Goal: Information Seeking & Learning: Learn about a topic

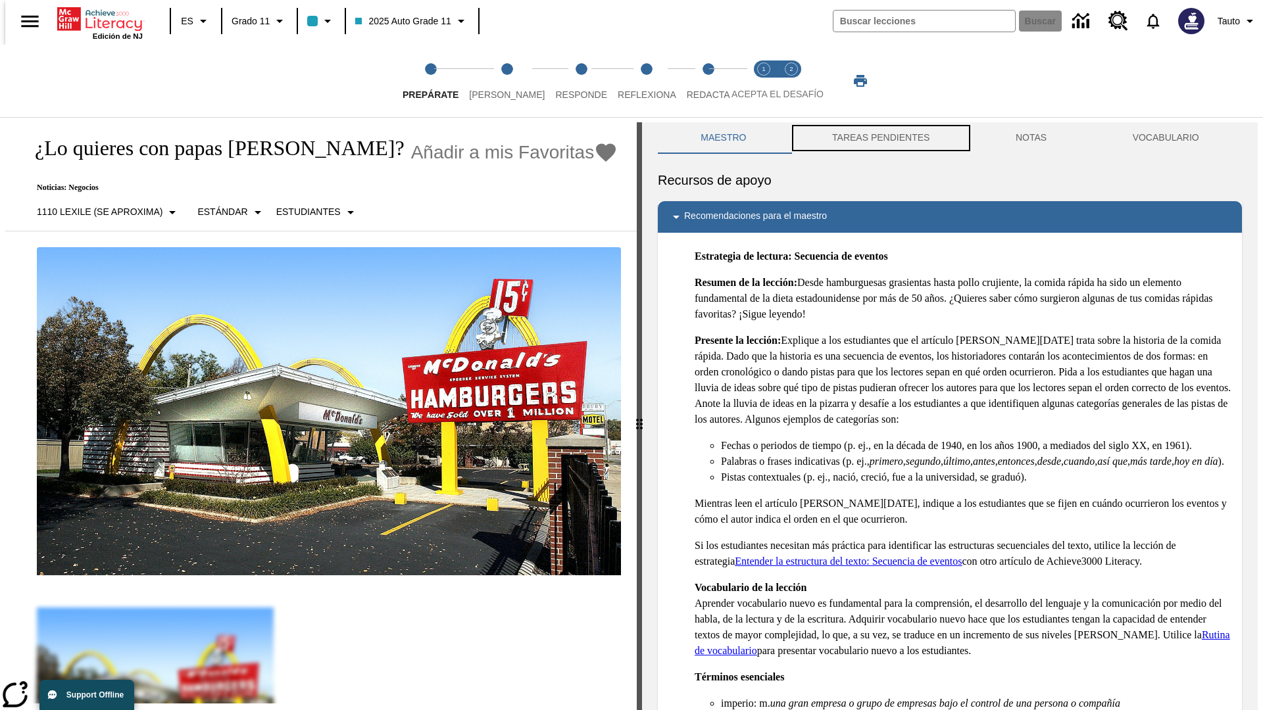
click at [879, 138] on button "TAREAS PENDIENTES" at bounding box center [881, 138] width 184 height 32
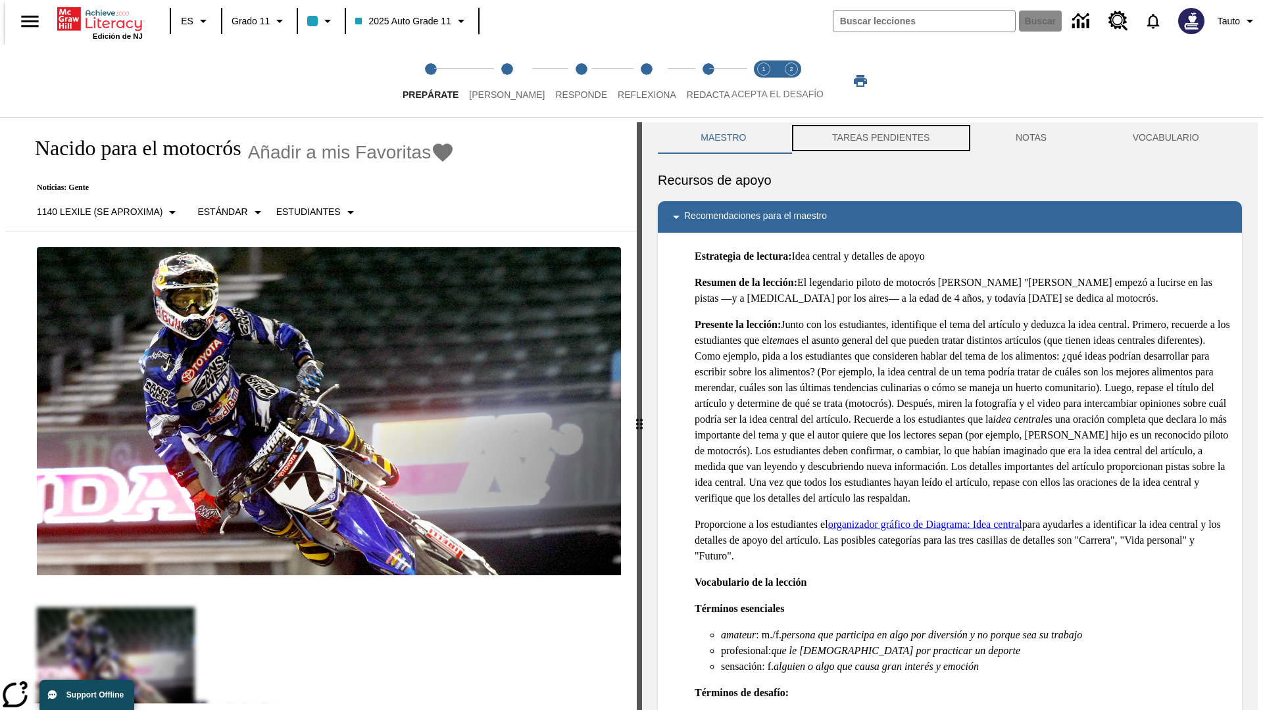
click at [879, 138] on button "TAREAS PENDIENTES" at bounding box center [881, 138] width 184 height 32
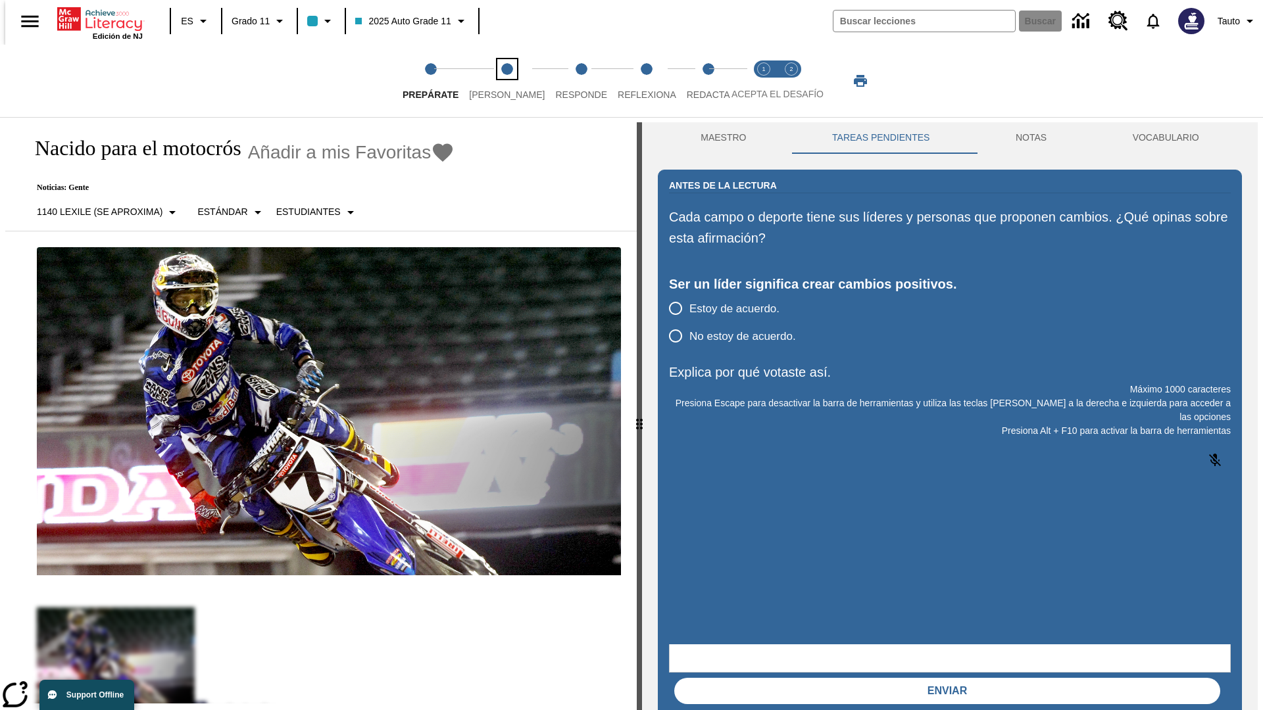
click at [496, 81] on span "[PERSON_NAME]" at bounding box center [507, 90] width 76 height 24
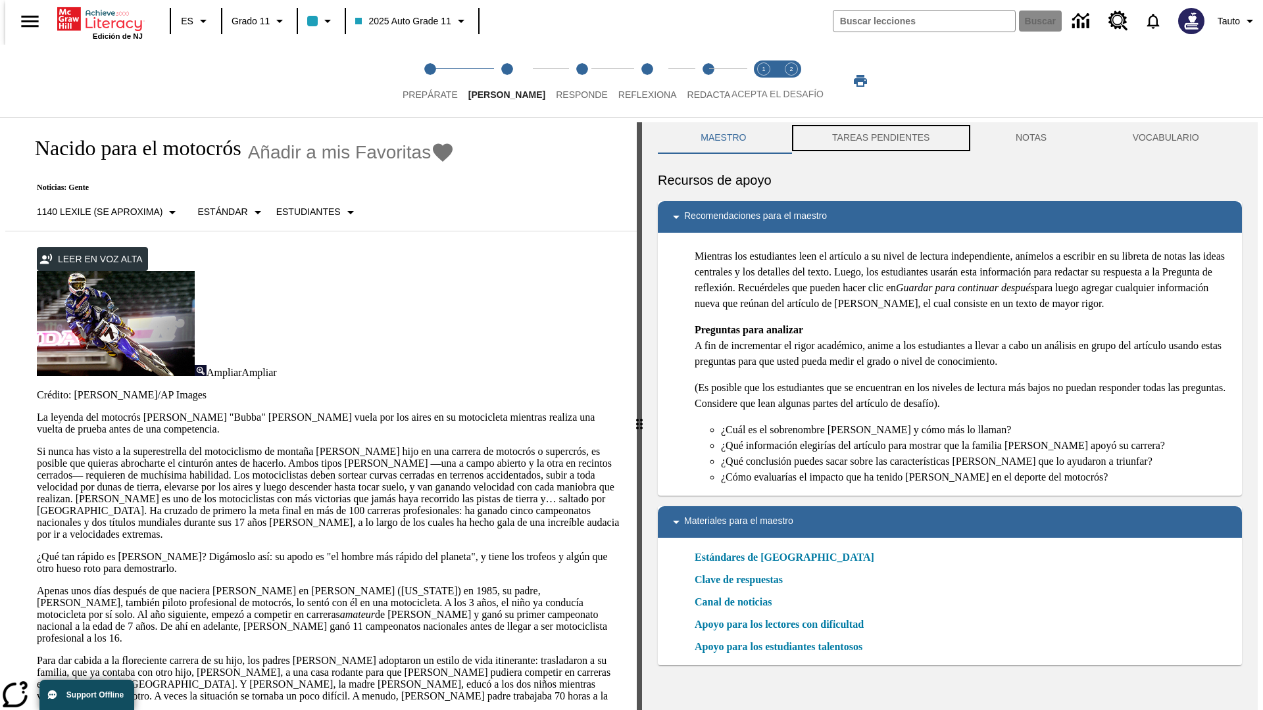
scroll to position [1, 0]
click at [879, 138] on button "TAREAS PENDIENTES" at bounding box center [881, 138] width 184 height 32
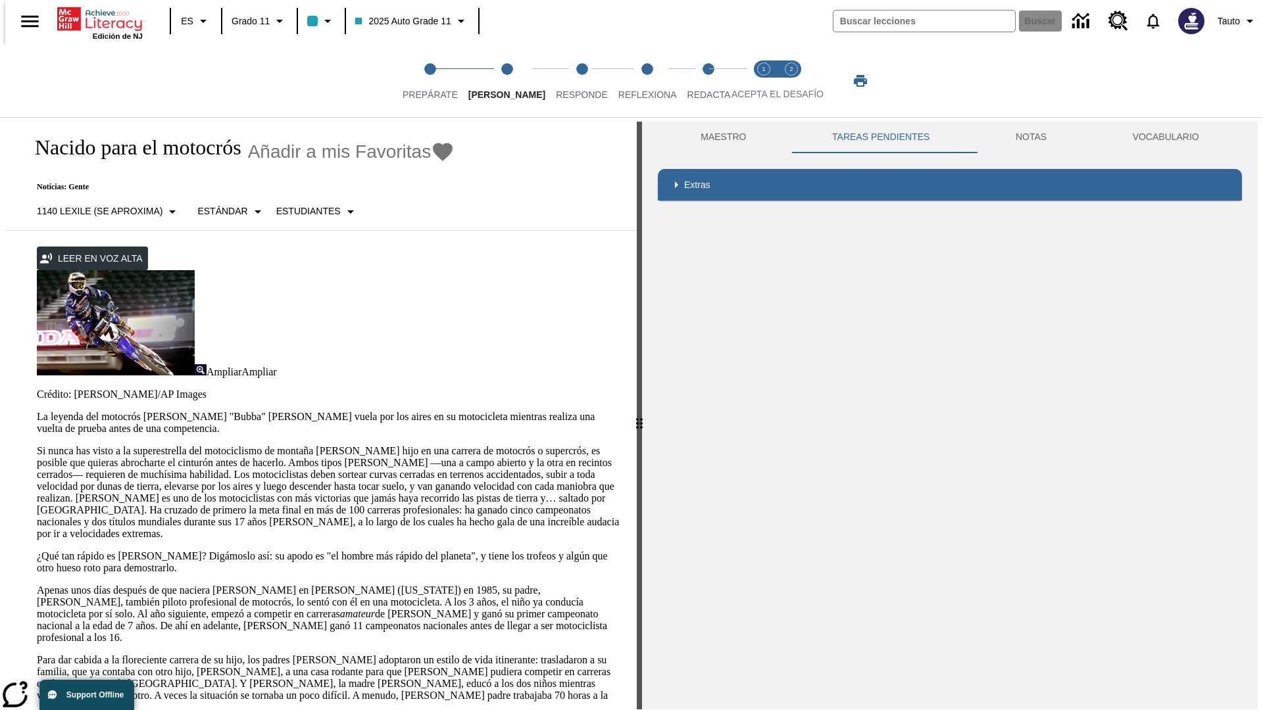
click at [37, 445] on p "Si nunca has visto a la superestrella del motociclismo de montaña [PERSON_NAME]…" at bounding box center [329, 492] width 584 height 95
click at [0, 0] on div "Enmascaramiento de pantalla" at bounding box center [0, 0] width 0 height 0
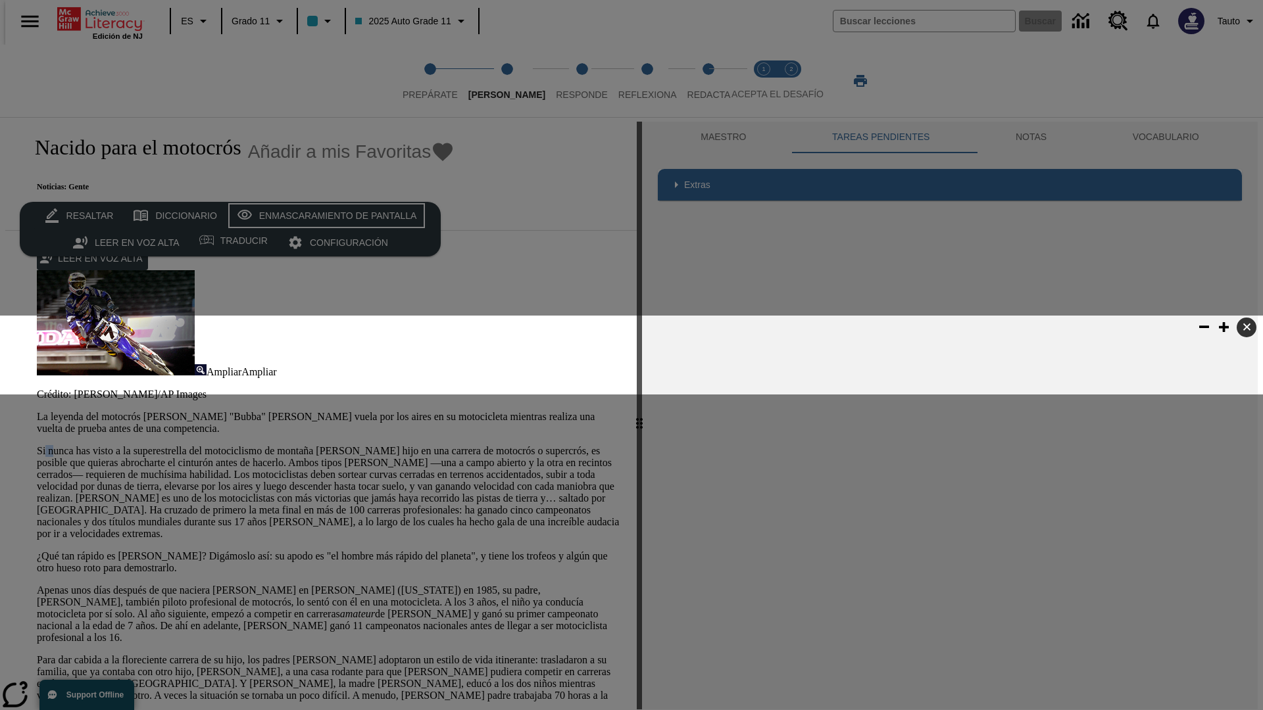
click at [324, 216] on div "Enmascaramiento de pantalla" at bounding box center [338, 216] width 158 height 16
click at [562, 81] on span "Responde" at bounding box center [582, 90] width 52 height 24
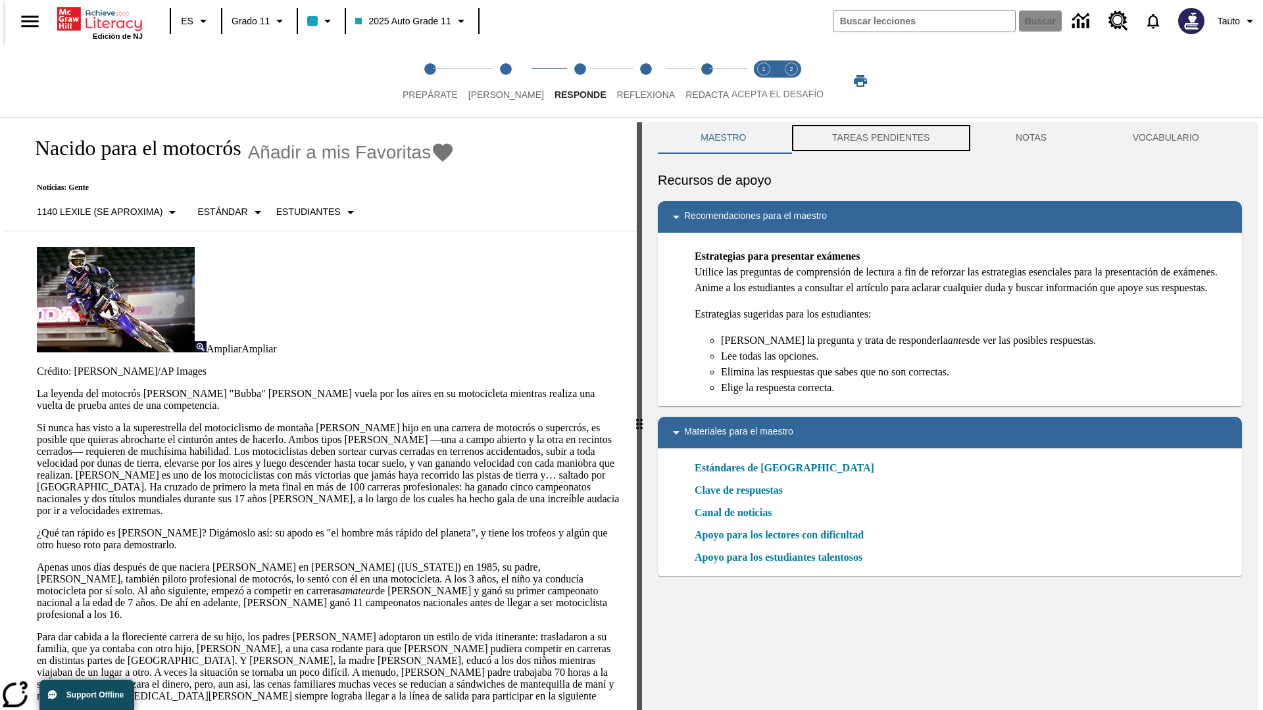
scroll to position [1, 0]
click at [879, 138] on button "TAREAS PENDIENTES" at bounding box center [881, 138] width 184 height 32
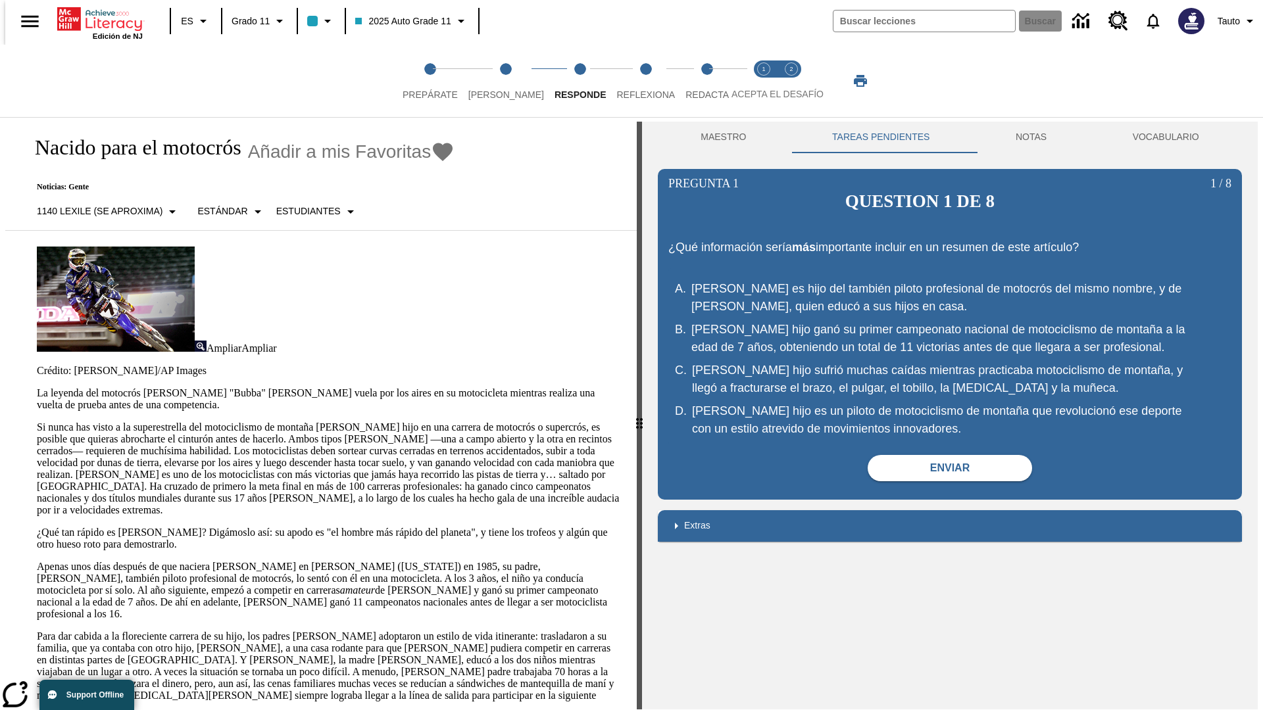
click at [37, 422] on p "Si nunca has visto a la superestrella del motociclismo de montaña [PERSON_NAME]…" at bounding box center [329, 469] width 584 height 95
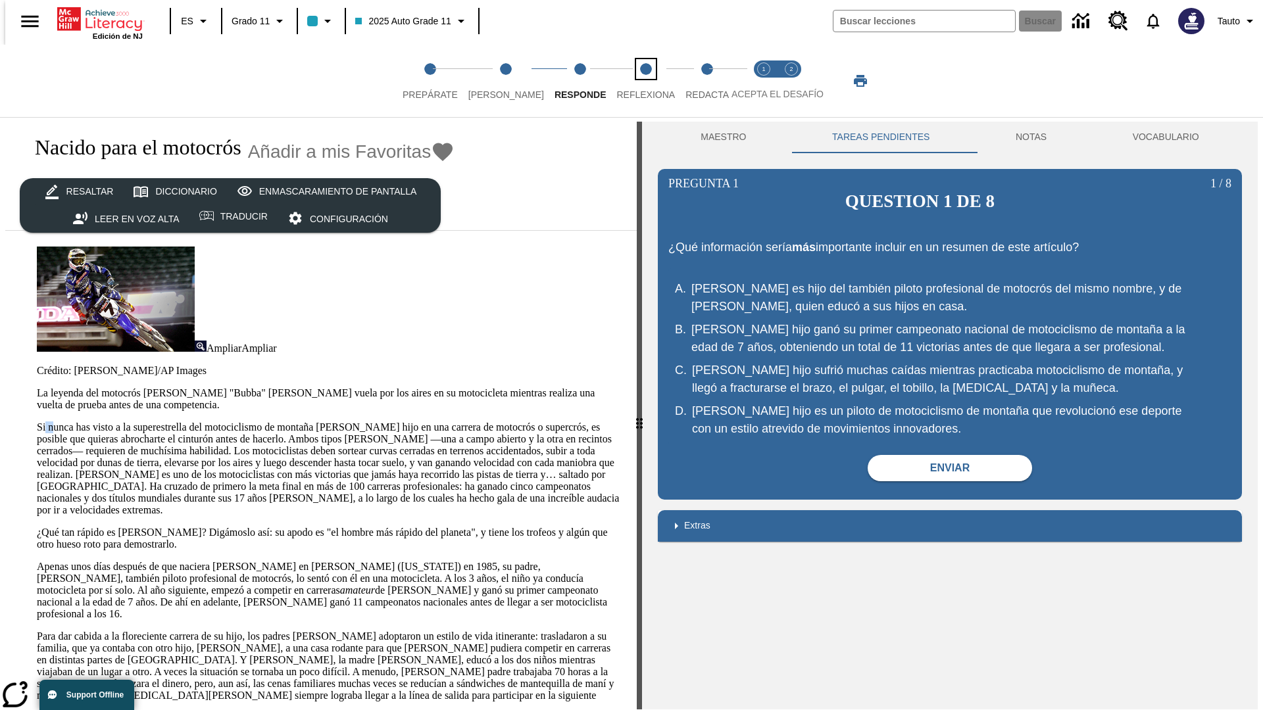
click at [628, 81] on span "Reflexiona" at bounding box center [645, 90] width 59 height 24
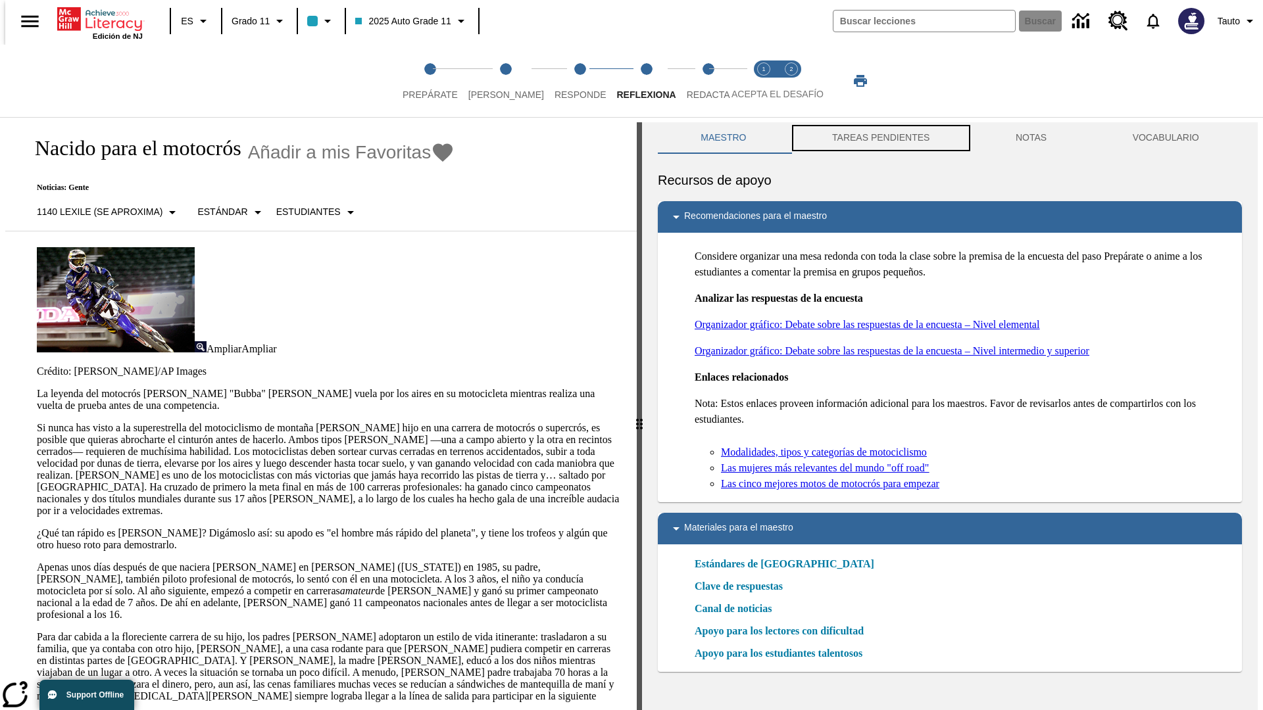
scroll to position [1, 0]
click at [879, 138] on button "TAREAS PENDIENTES" at bounding box center [881, 138] width 184 height 32
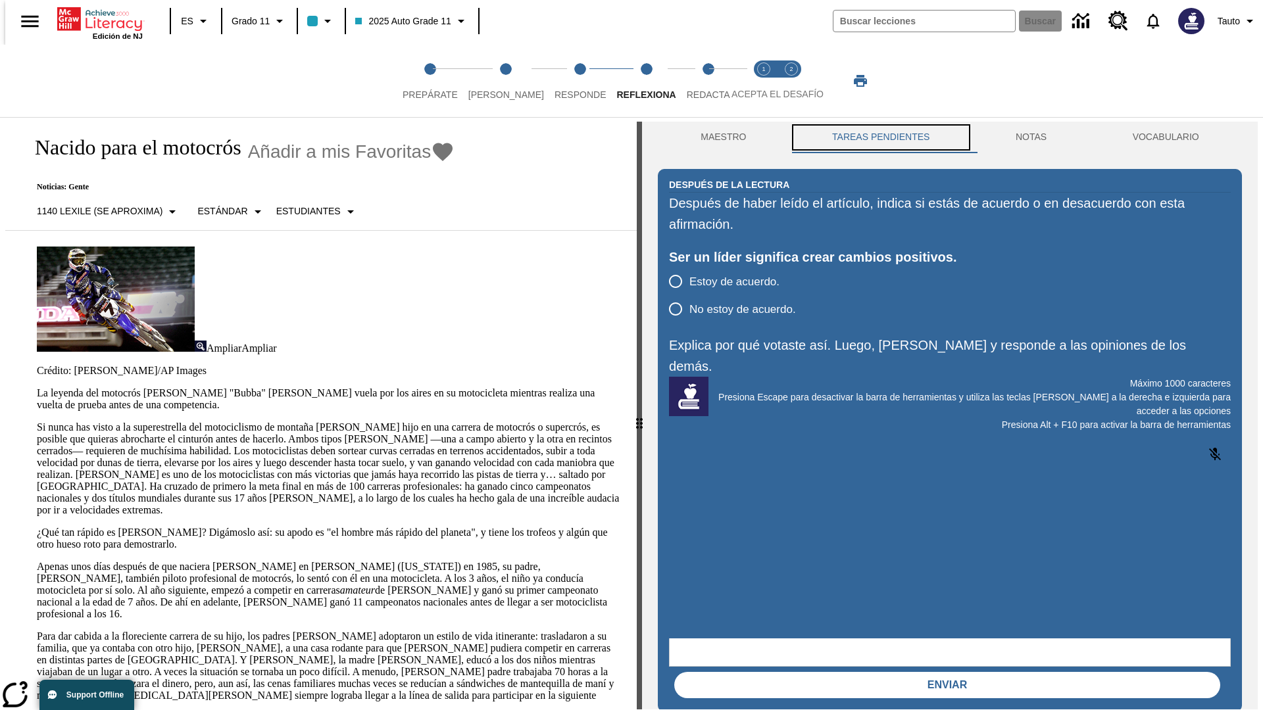
scroll to position [0, 0]
click at [37, 422] on p "Si nunca has visto a la superestrella del motociclismo de montaña [PERSON_NAME]…" at bounding box center [329, 469] width 584 height 95
click at [694, 81] on span "Redacta" at bounding box center [708, 90] width 43 height 24
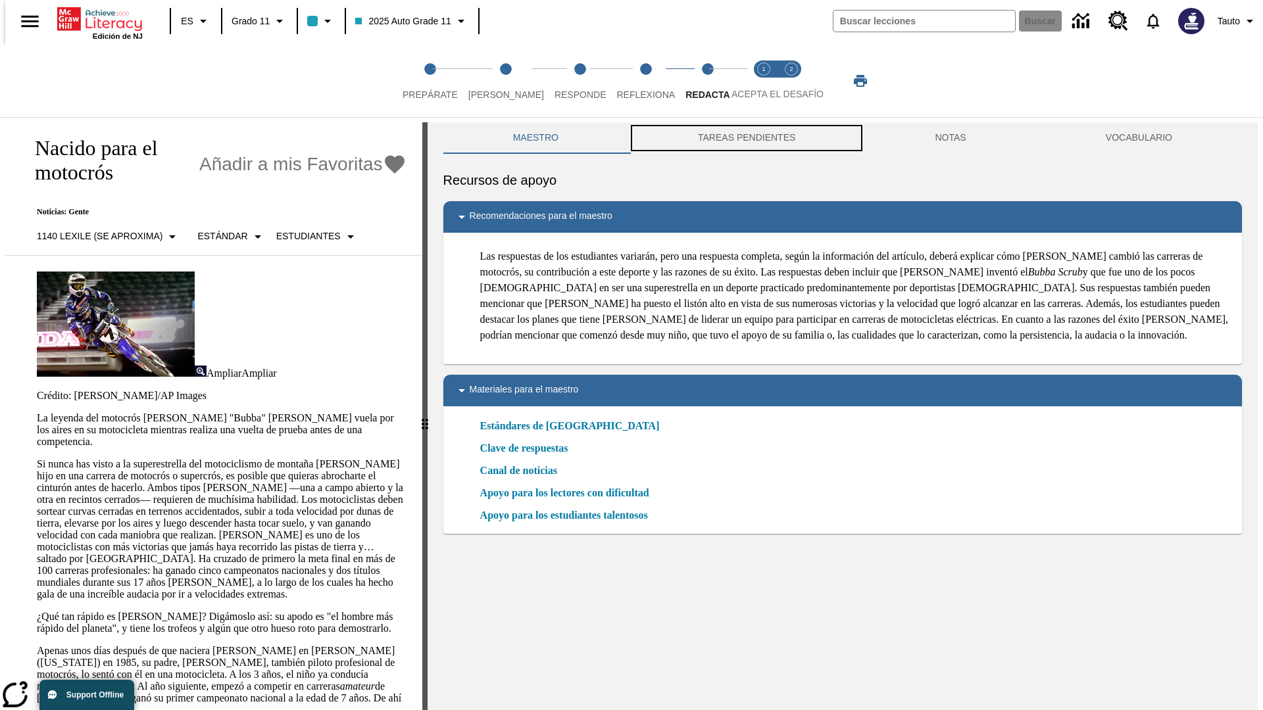
scroll to position [1, 0]
click at [745, 138] on button "TAREAS PENDIENTES" at bounding box center [746, 138] width 237 height 32
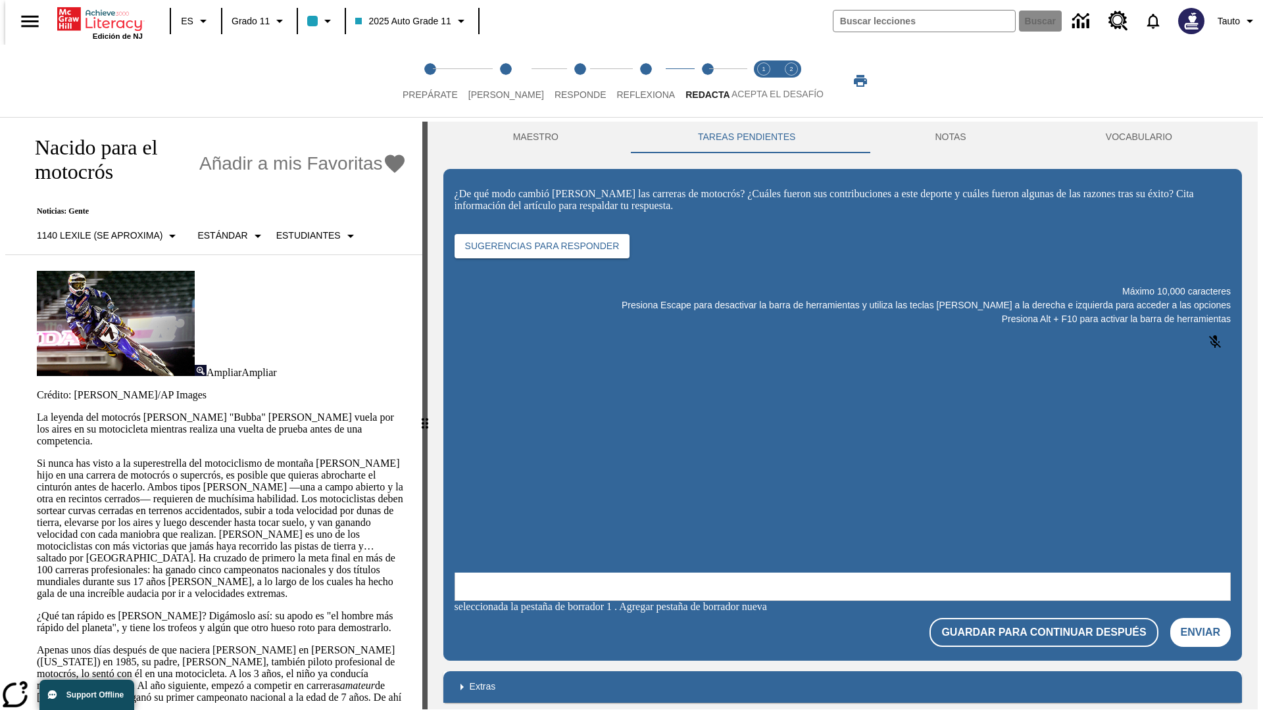
scroll to position [0, 0]
click at [37, 458] on p "Si nunca has visto a la superestrella del motociclismo de montaña [PERSON_NAME]…" at bounding box center [222, 529] width 370 height 142
click at [0, 257] on html "Listen [MEDICAL_DATA] al contenido principal Edición de NJ ES Grado 11 2025 Aut…" at bounding box center [631, 357] width 1263 height 716
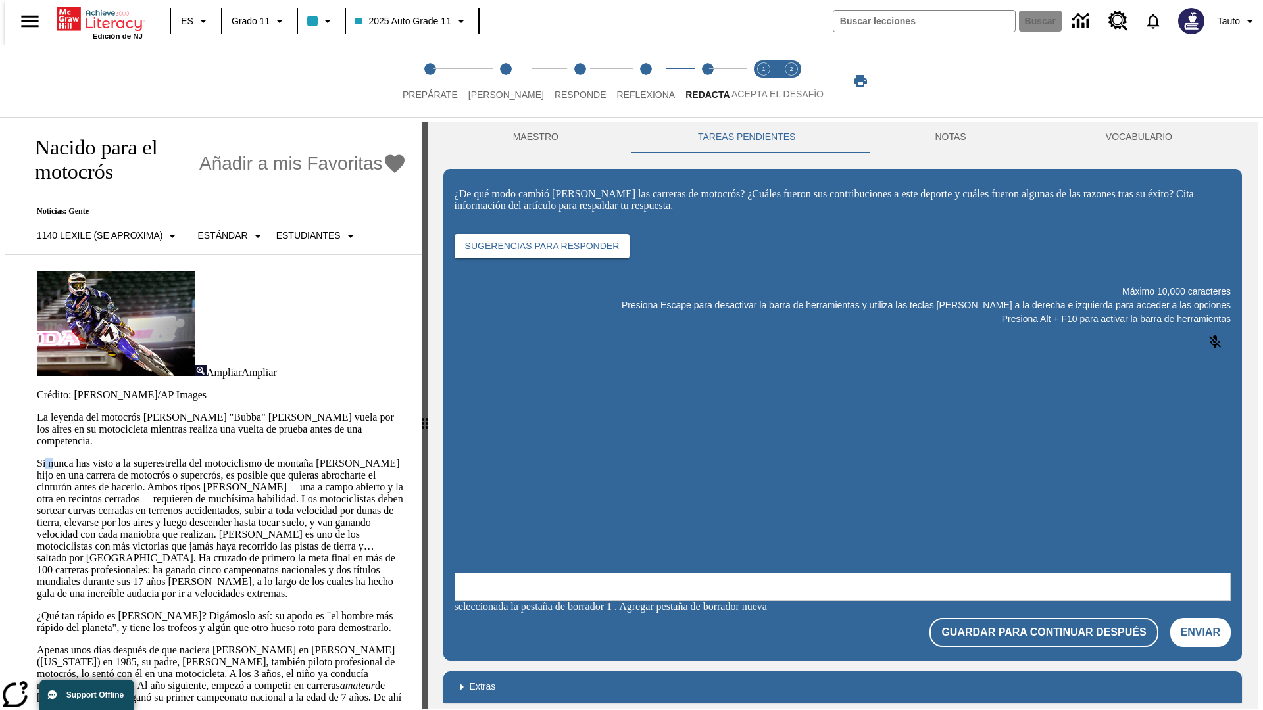
click at [0, 257] on html "Listen [MEDICAL_DATA] al contenido principal Edición de NJ ES Grado 11 2025 Aut…" at bounding box center [631, 357] width 1263 height 716
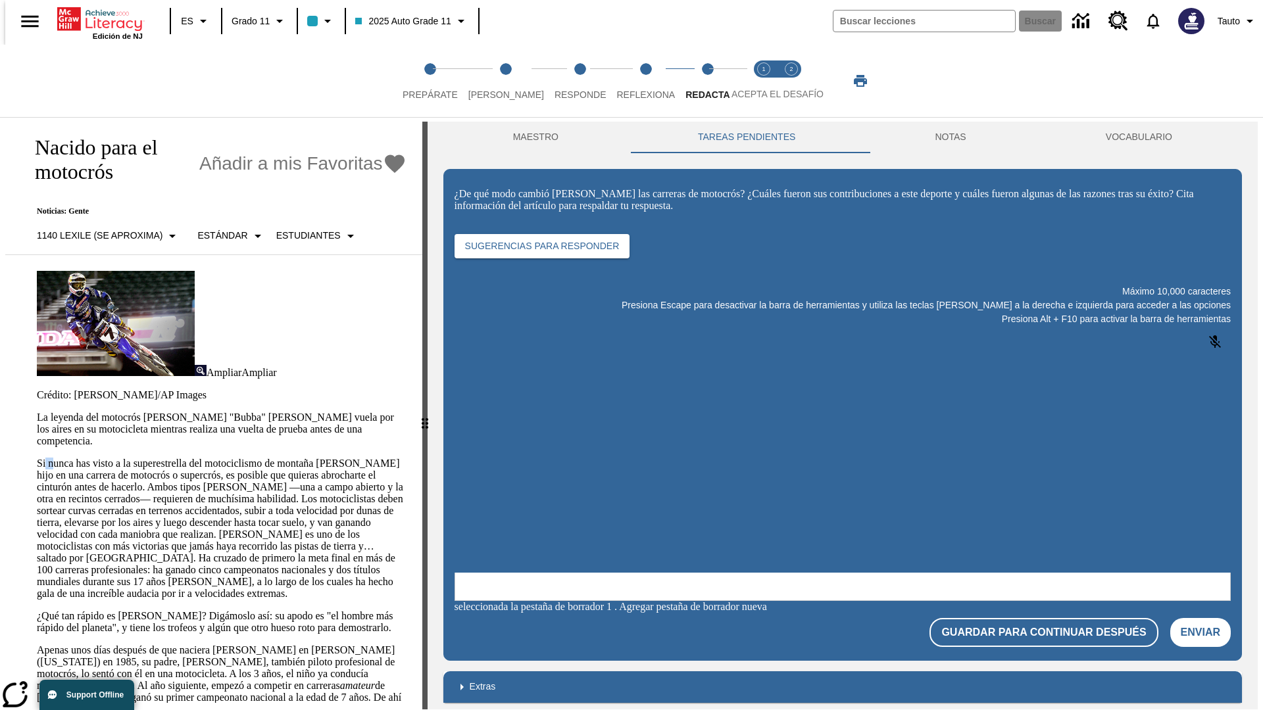
click at [0, 257] on html "Listen [MEDICAL_DATA] al contenido principal Edición de NJ ES Grado 11 2025 Aut…" at bounding box center [631, 357] width 1263 height 716
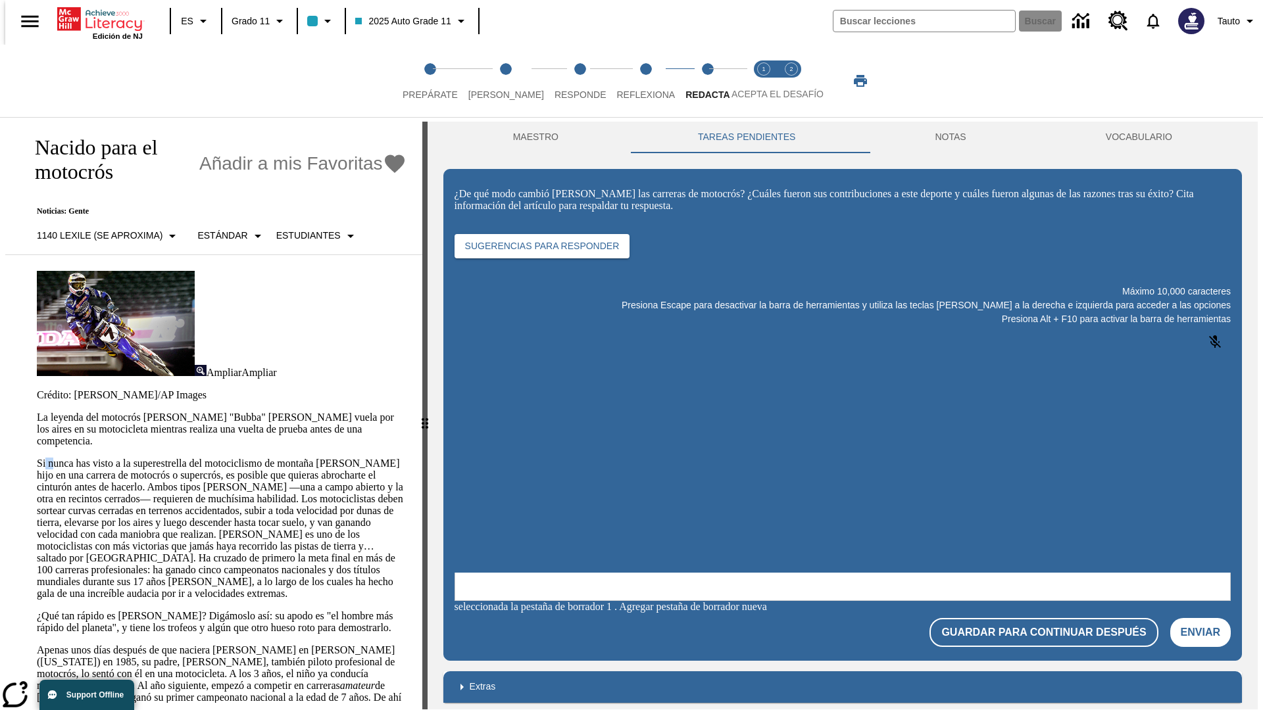
click at [0, 257] on html "Listen [MEDICAL_DATA] al contenido principal Edición de NJ ES Grado 11 2025 Aut…" at bounding box center [631, 357] width 1263 height 716
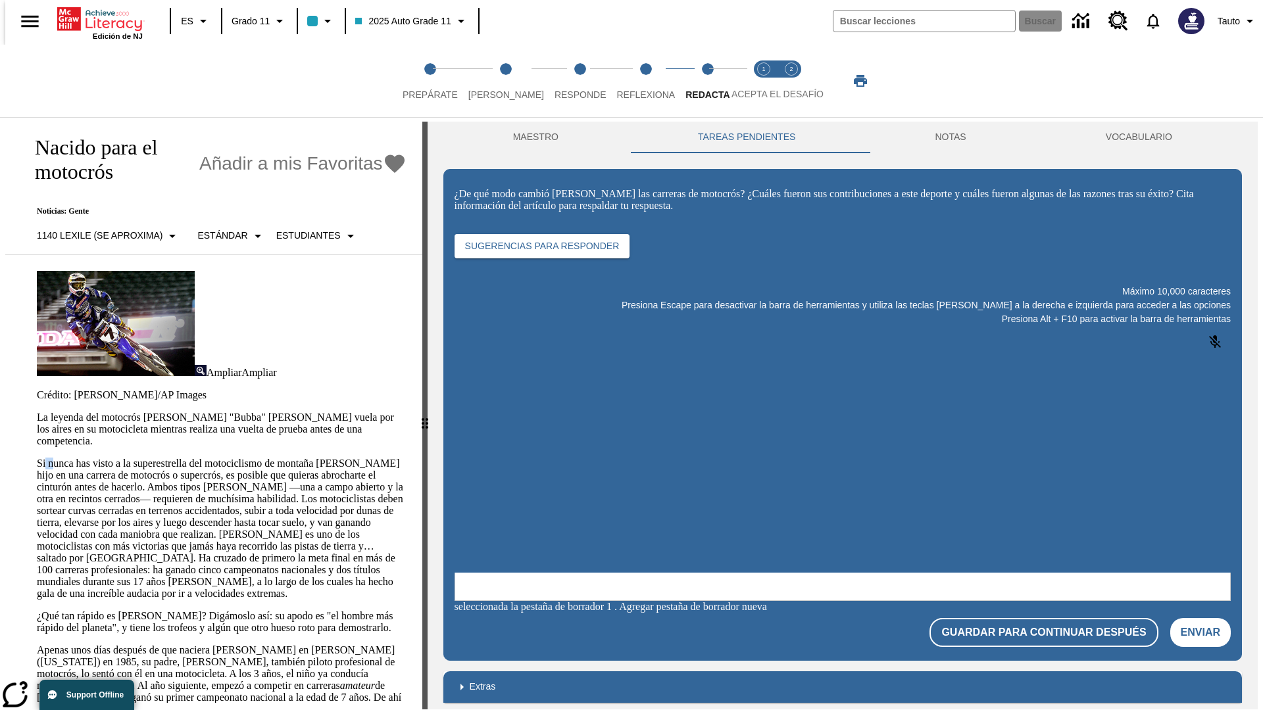
click at [0, 257] on html "Listen [MEDICAL_DATA] al contenido principal Edición de NJ ES Grado 11 2025 Aut…" at bounding box center [631, 357] width 1263 height 716
click at [37, 458] on p "Si nunca has visto a la superestrella del motociclismo de montaña [PERSON_NAME]…" at bounding box center [222, 529] width 370 height 142
click at [0, 0] on div "Resaltar Diccionario Enmascaramiento de pantalla Leer en voz alta Traducir Conf…" at bounding box center [0, 0] width 0 height 0
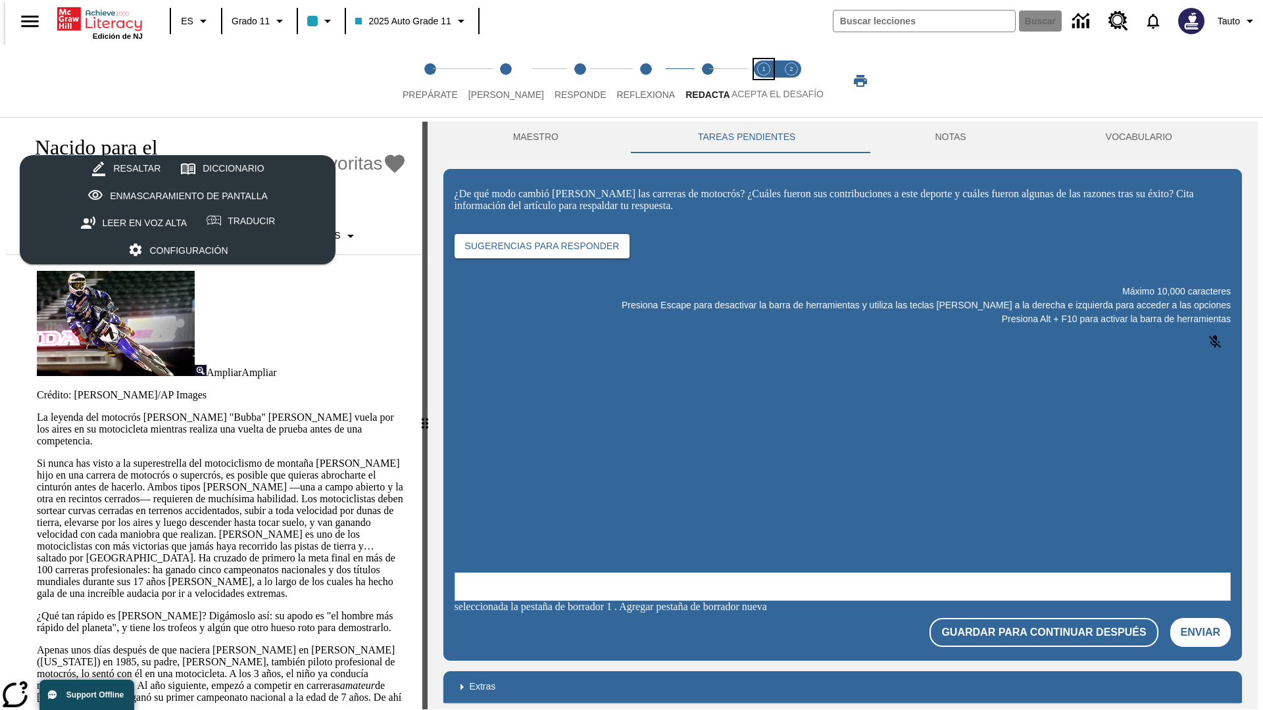
click at [764, 81] on span "Acepta el desafío lee step 1 of 2" at bounding box center [763, 90] width 17 height 24
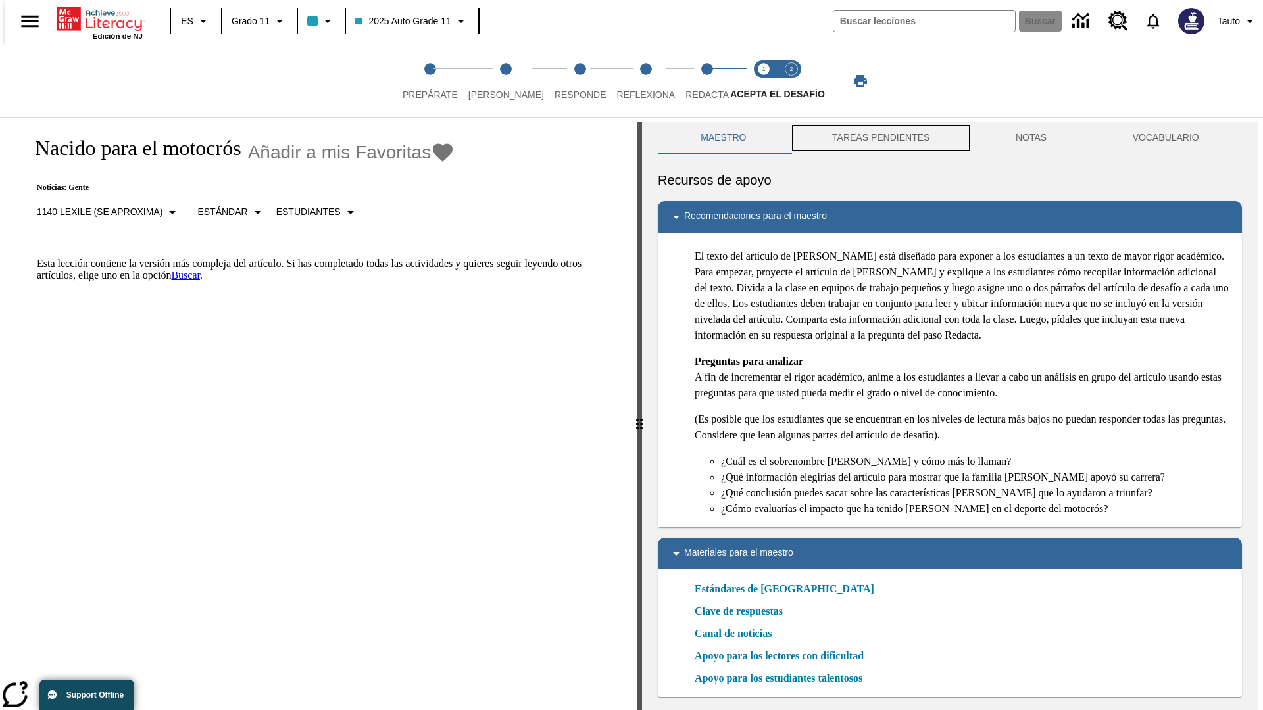
scroll to position [4, 0]
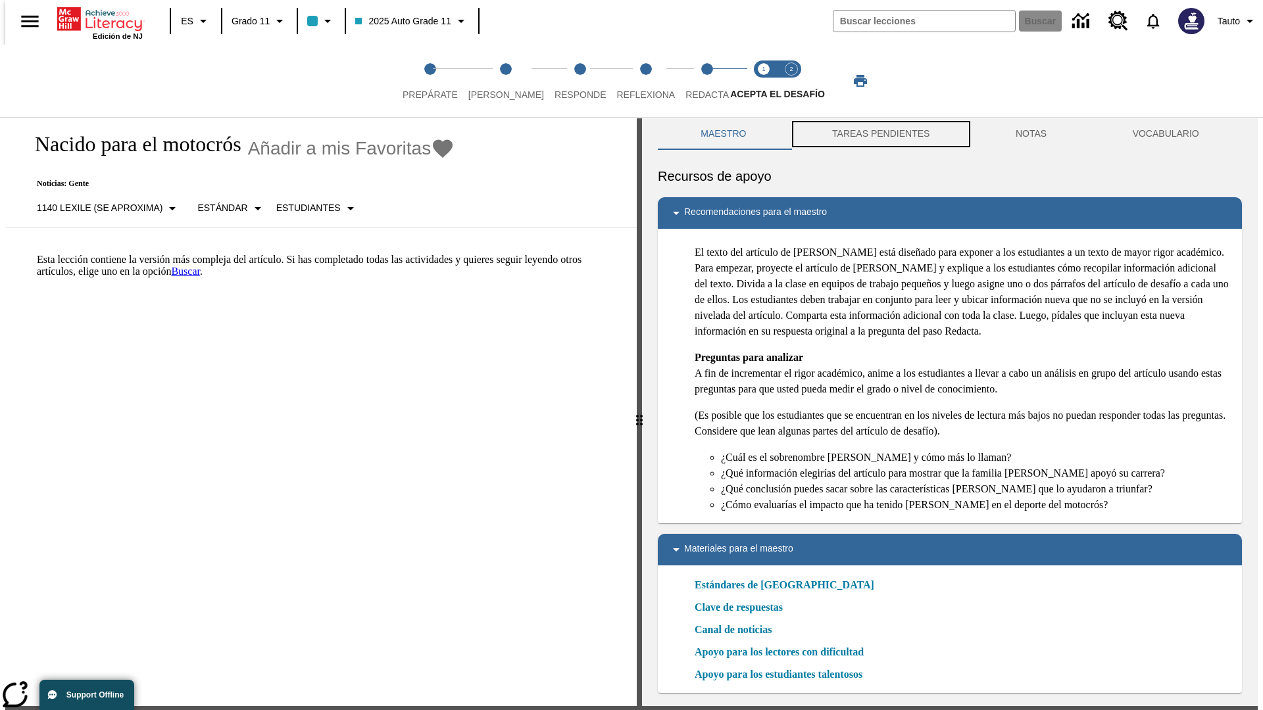
click at [879, 138] on button "TAREAS PENDIENTES" at bounding box center [881, 134] width 184 height 32
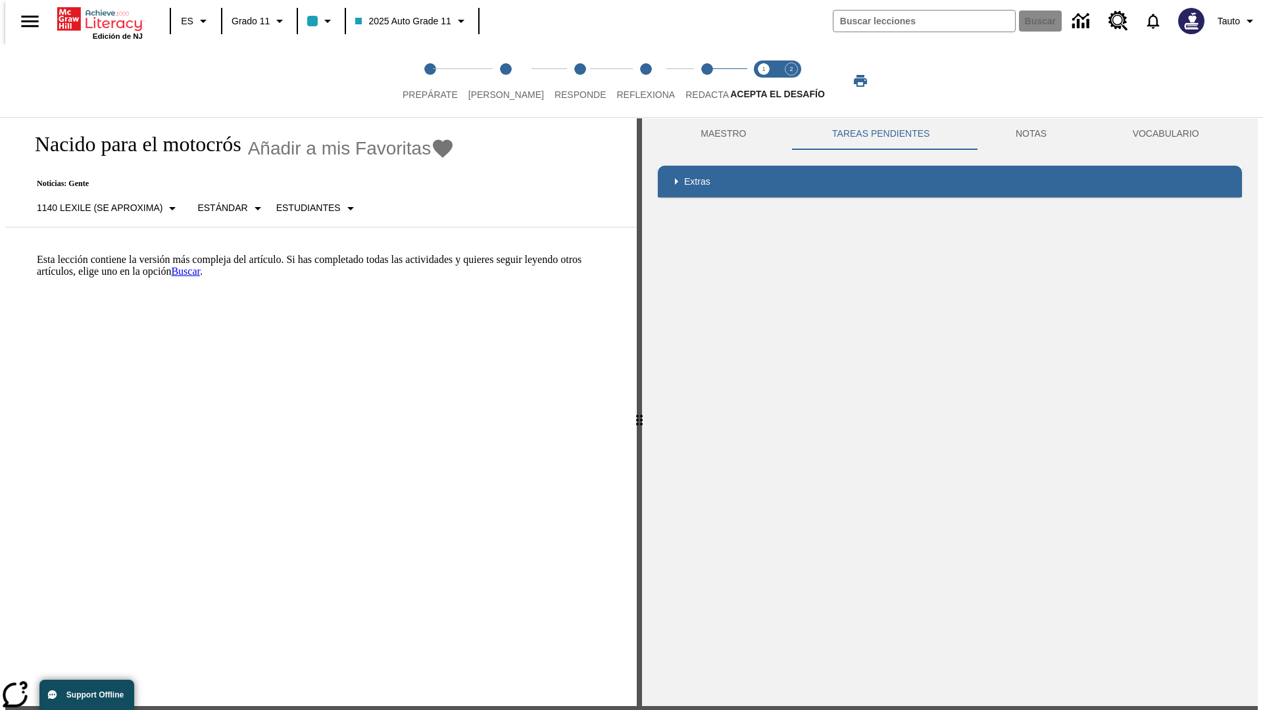
click at [37, 254] on p "Esta lección contiene la versión más compleja del artículo. Si has completado t…" at bounding box center [329, 266] width 584 height 24
